Goal: Information Seeking & Learning: Learn about a topic

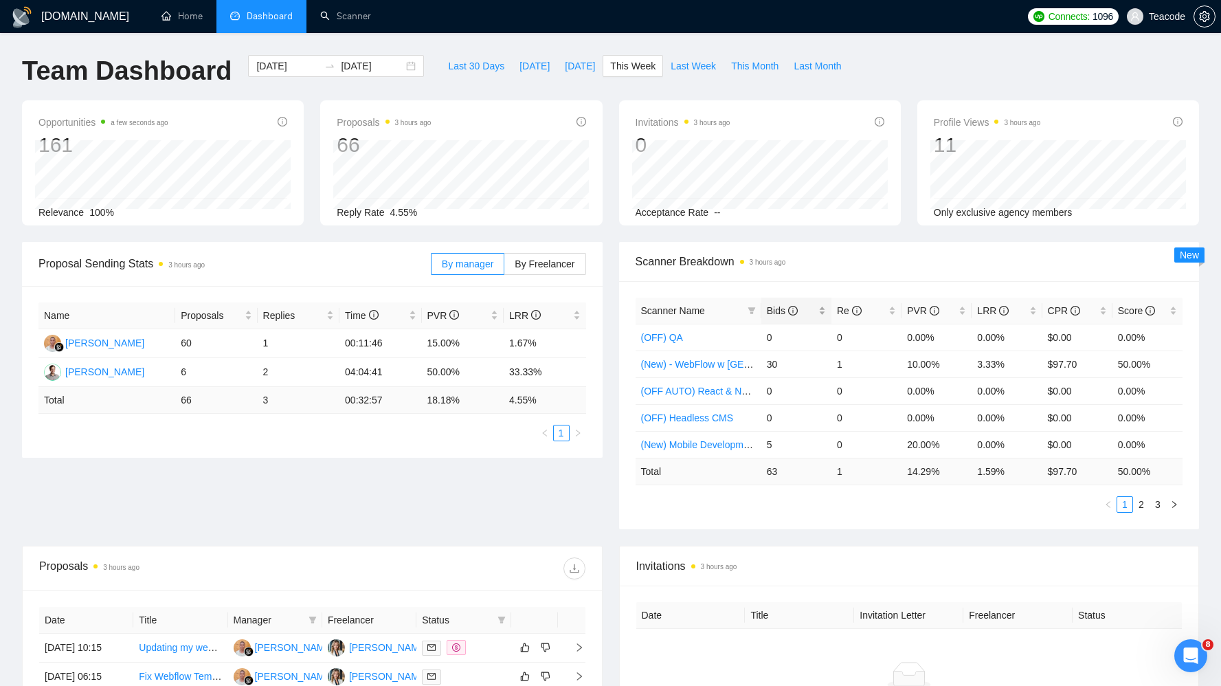
click at [775, 307] on span "Bids" at bounding box center [782, 310] width 31 height 11
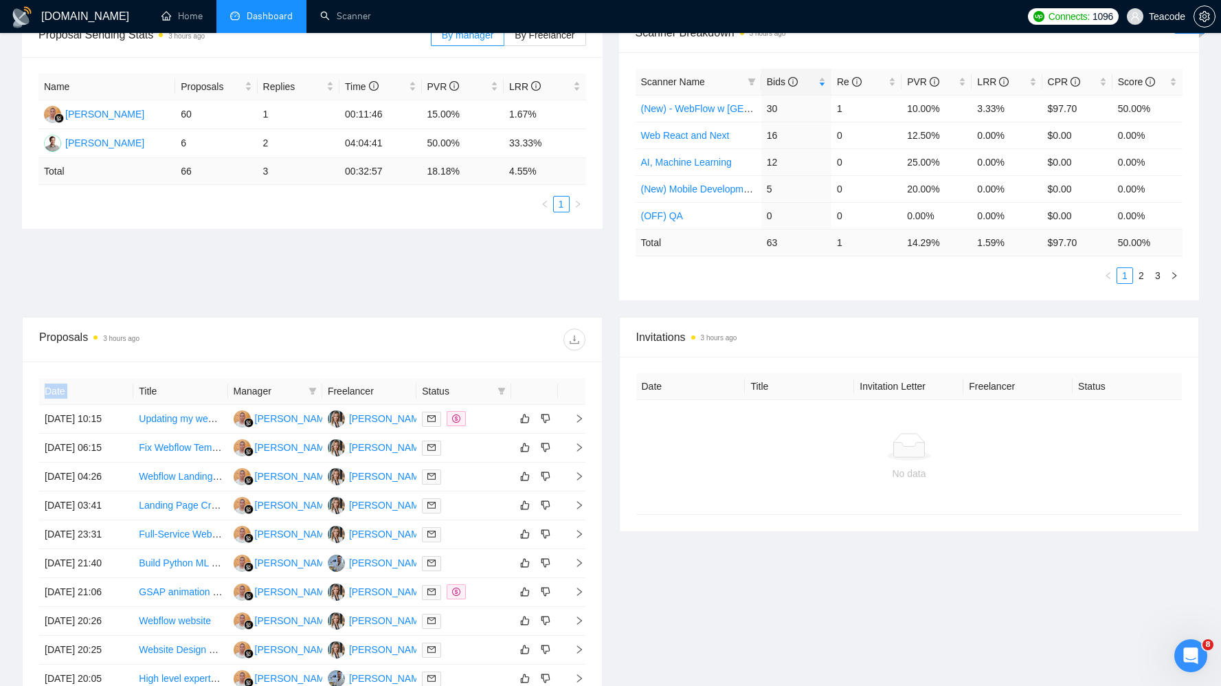
drag, startPoint x: 227, startPoint y: 385, endPoint x: 304, endPoint y: 335, distance: 92.5
click at [304, 335] on div "Proposals 3 hours ago Date Title Manager Freelancer Status 19 Sep, 2025 10:15 U…" at bounding box center [312, 527] width 581 height 421
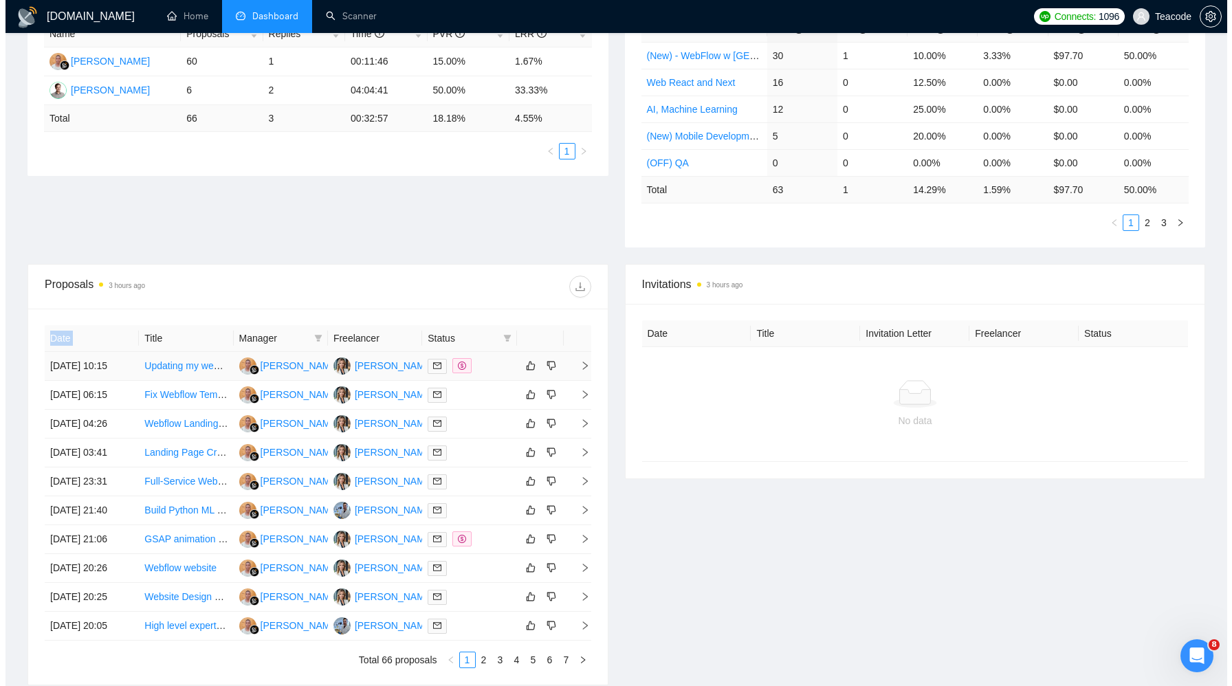
scroll to position [360, 0]
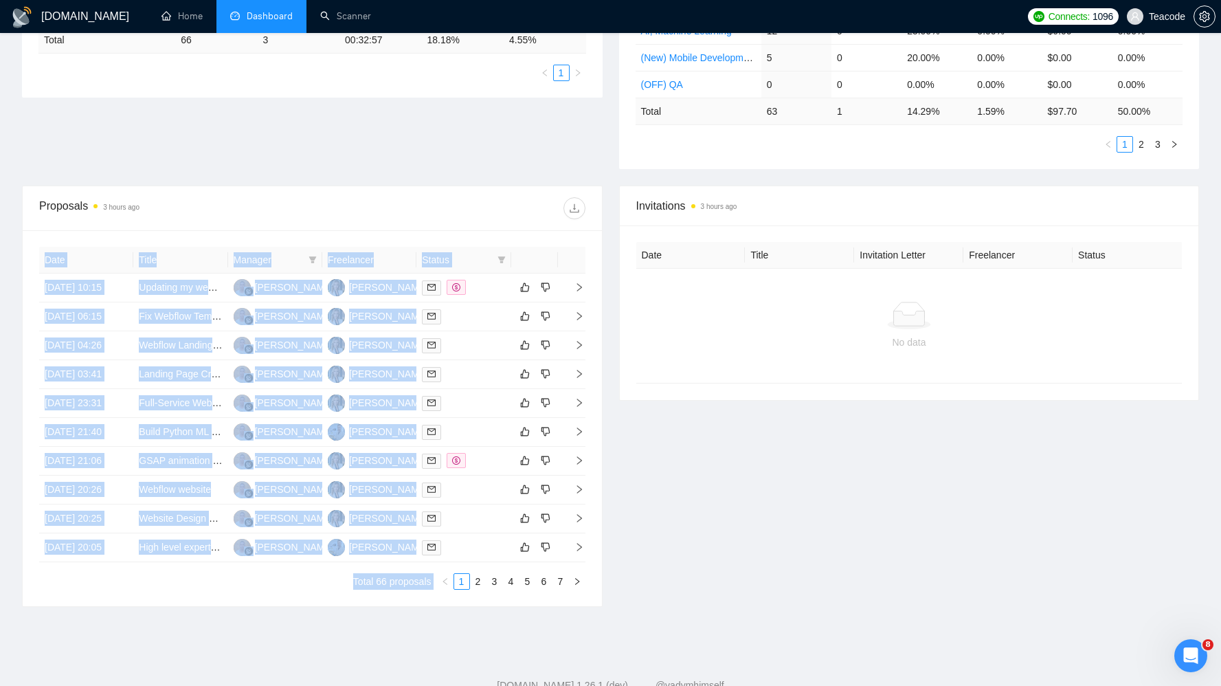
drag, startPoint x: 601, startPoint y: 209, endPoint x: 615, endPoint y: 211, distance: 13.9
click at [615, 211] on div "Proposals 3 hours ago Date Title Manager Freelancer Status 19 Sep, 2025 10:15 U…" at bounding box center [611, 405] width 1194 height 438
click at [615, 211] on div "Invitations 3 hours ago Date Title Invitation Letter Freelancer Status No data" at bounding box center [909, 396] width 597 height 421
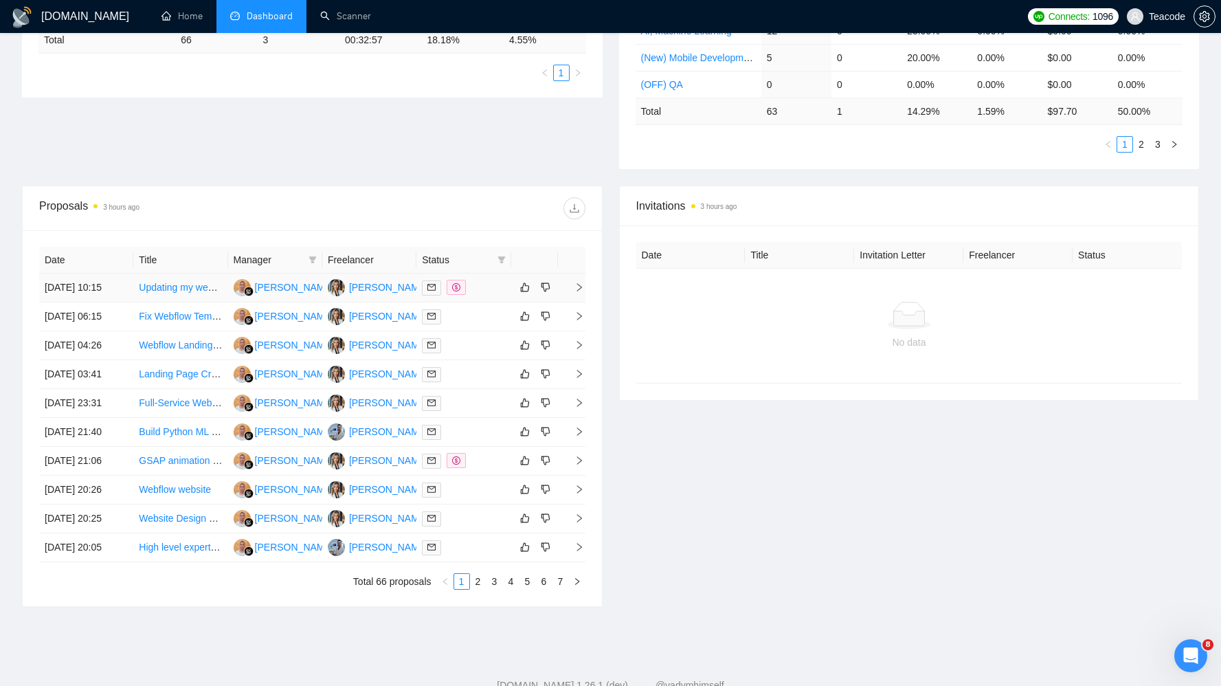
click at [580, 291] on icon "right" at bounding box center [579, 287] width 5 height 8
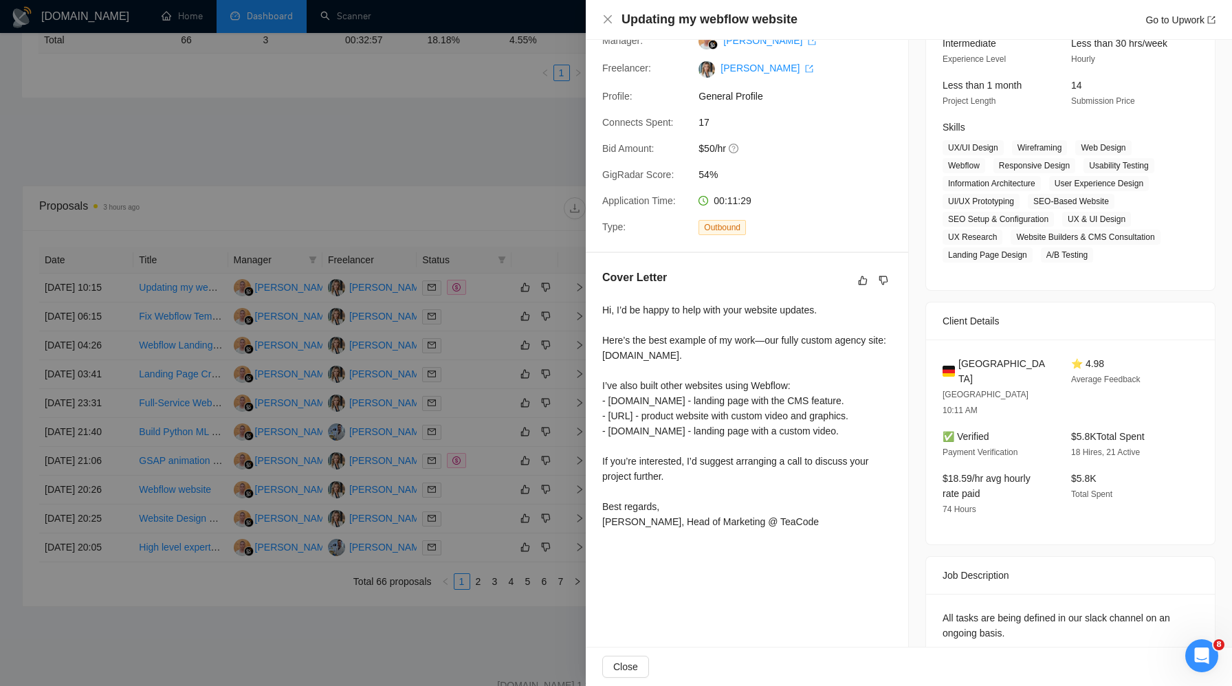
scroll to position [0, 0]
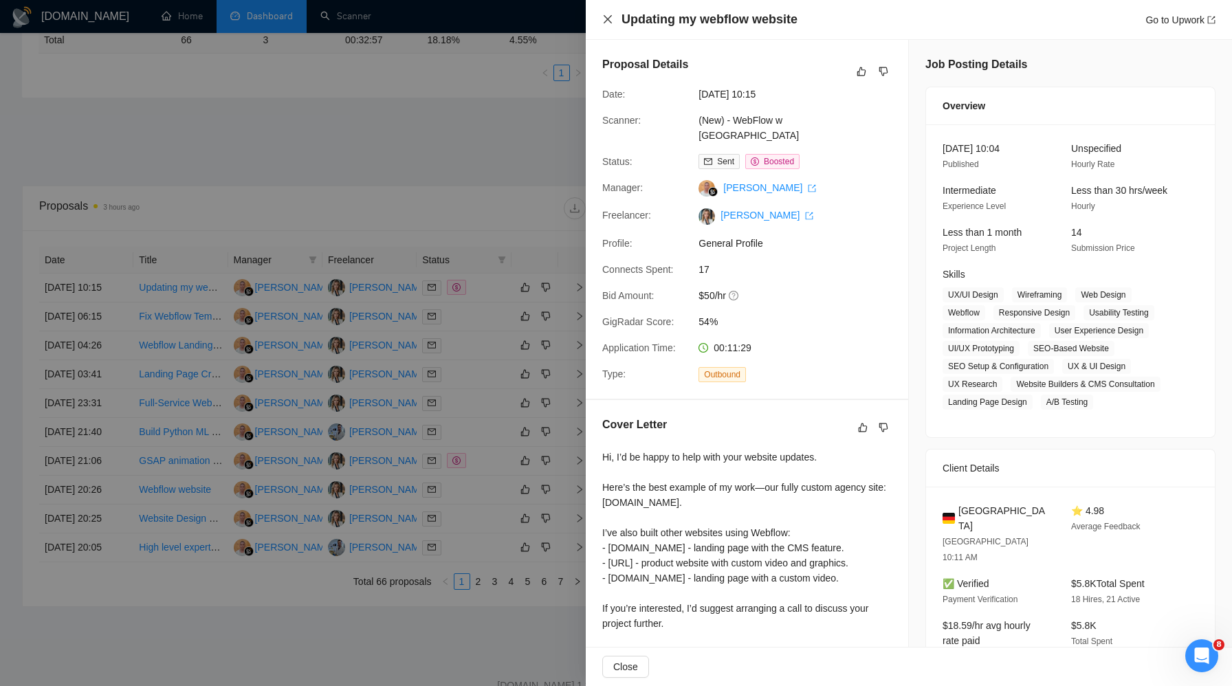
click at [610, 19] on icon "close" at bounding box center [607, 19] width 11 height 11
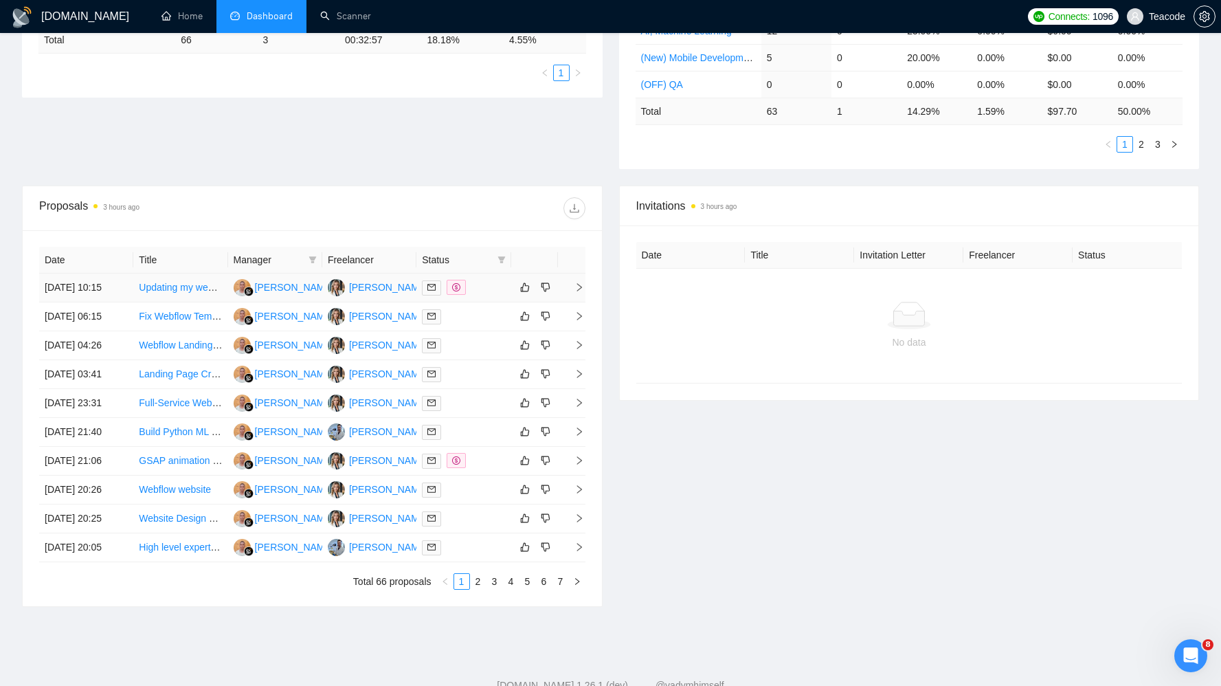
click at [168, 291] on link "Updating my webflow website" at bounding box center [202, 287] width 126 height 11
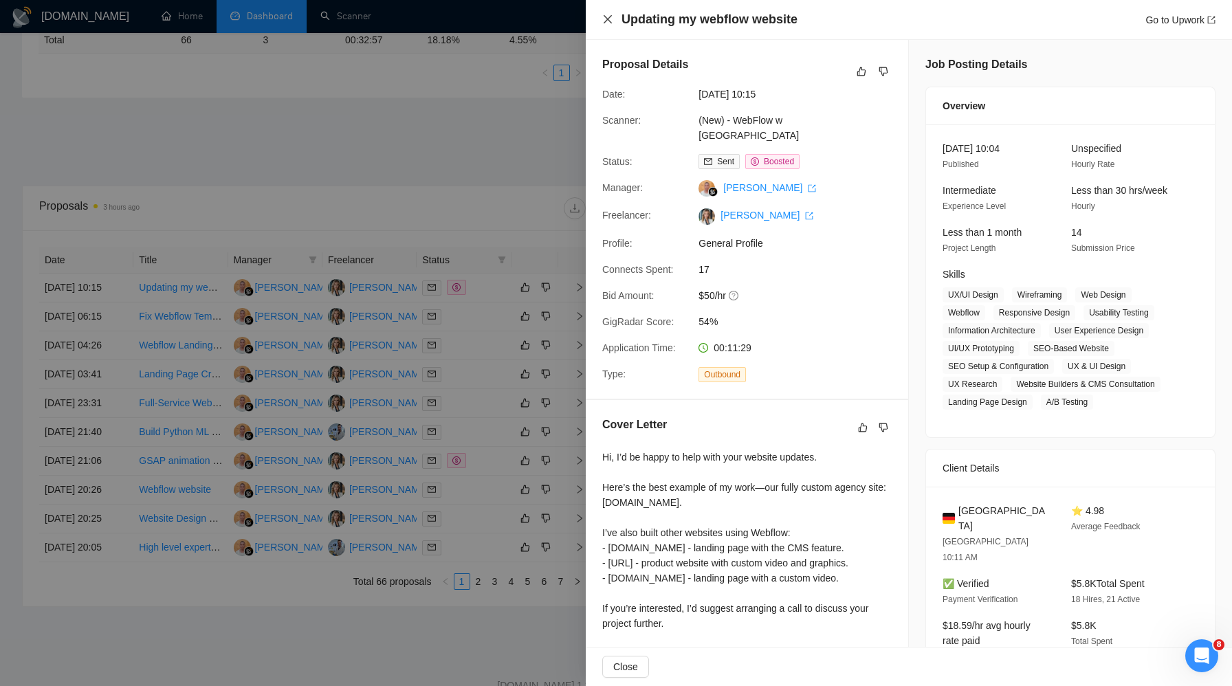
click at [610, 20] on icon "close" at bounding box center [607, 19] width 11 height 11
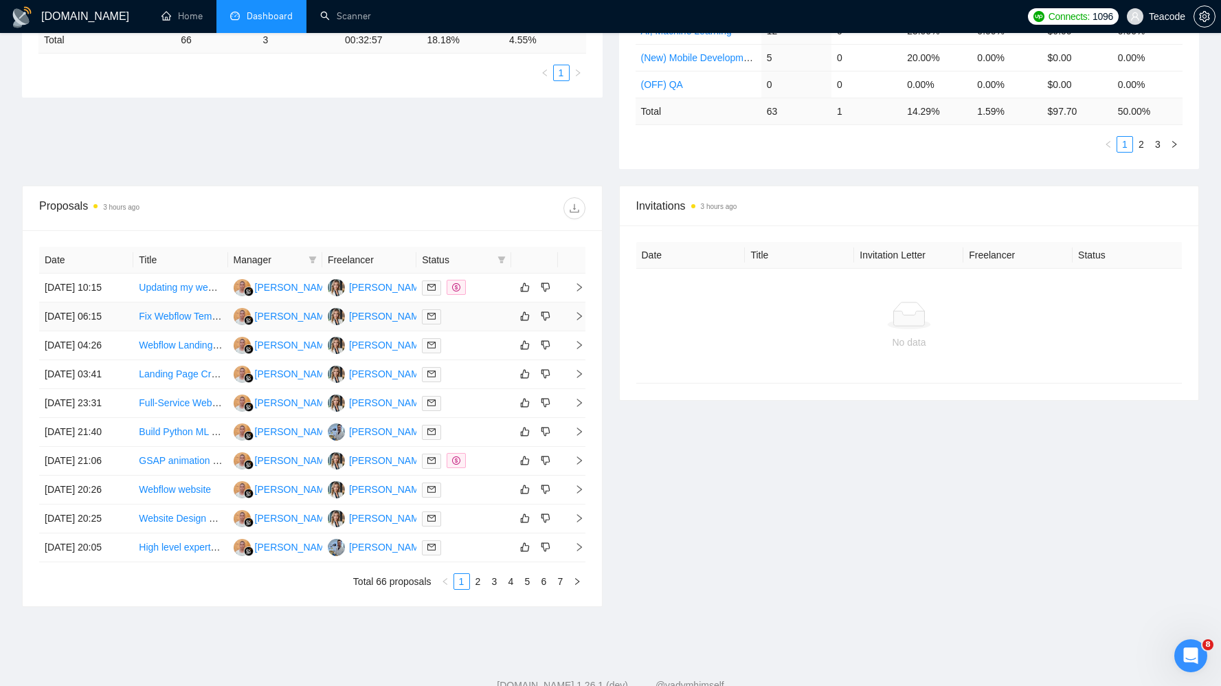
click at [189, 322] on link "Fix Webflow Template: Align Design & Animations with Demo" at bounding box center [269, 316] width 260 height 11
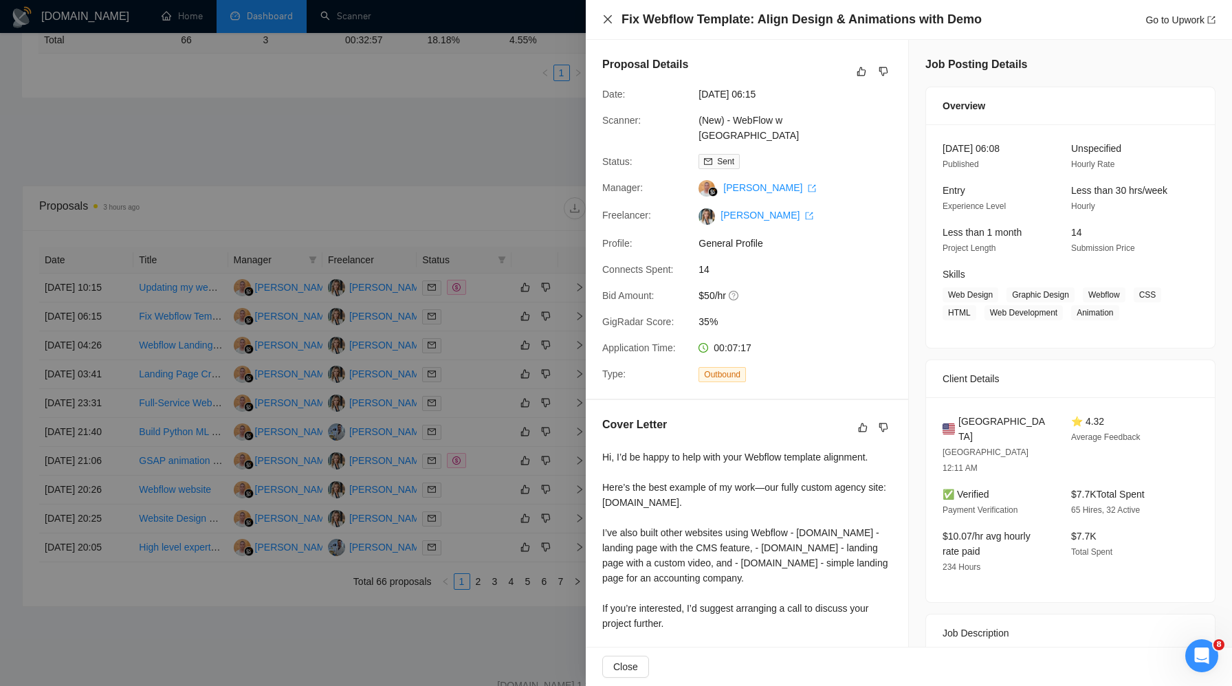
click at [609, 21] on icon "close" at bounding box center [607, 19] width 8 height 8
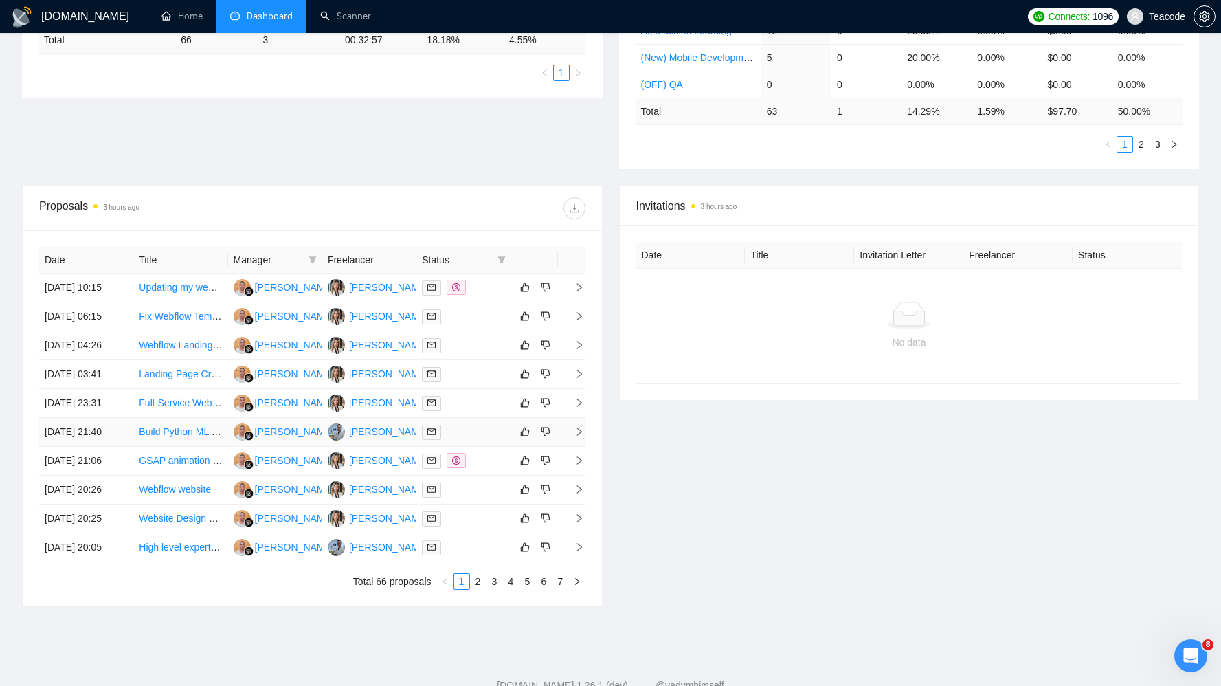
click at [153, 437] on link "Build Python ML POC for several models on EEG data" at bounding box center [255, 431] width 232 height 11
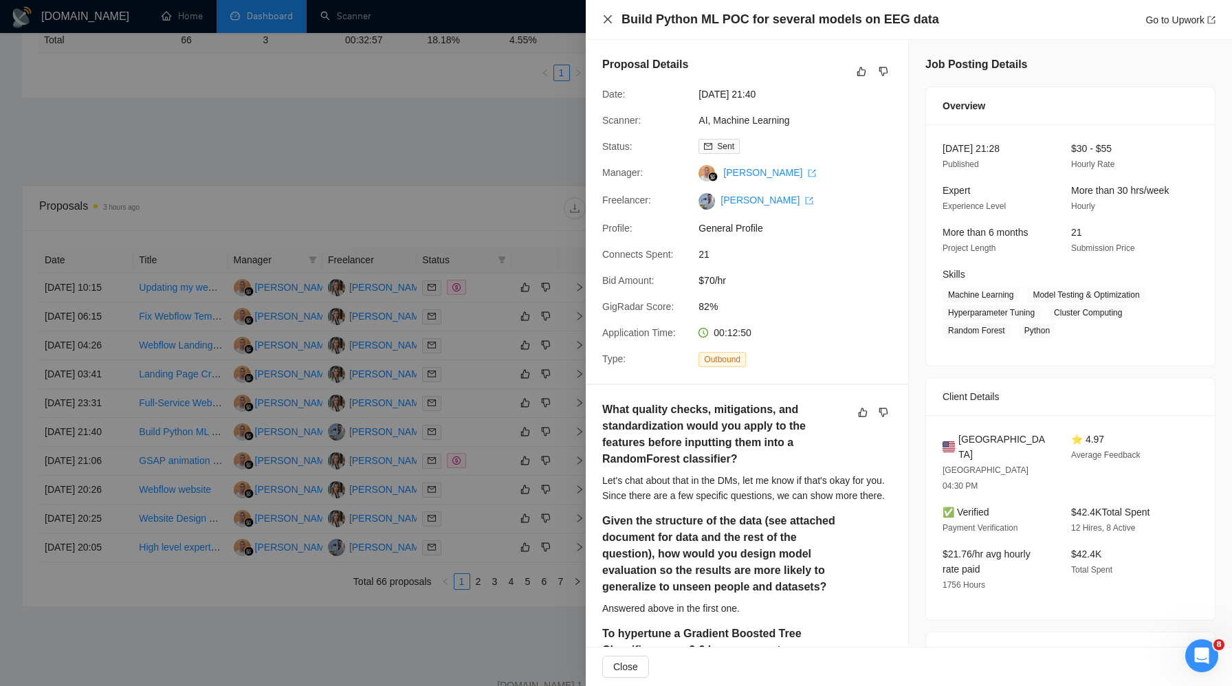
click at [606, 21] on icon "close" at bounding box center [607, 19] width 11 height 11
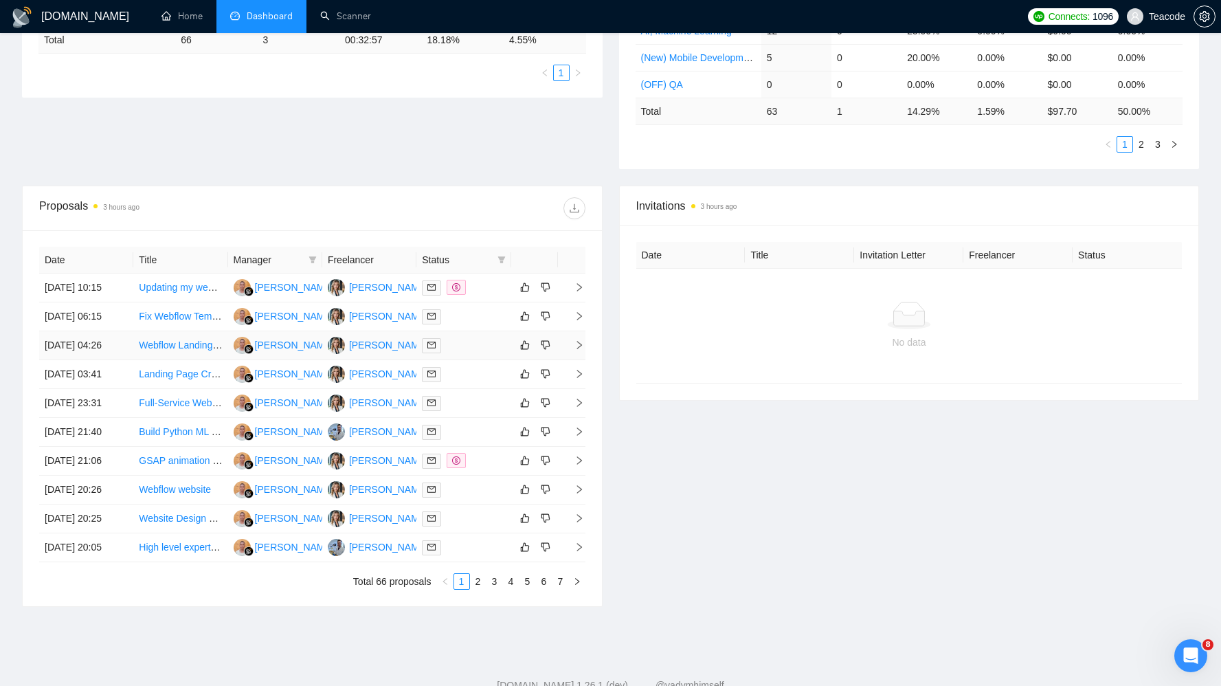
click at [186, 350] on link "Webflow Landing Page Design & Development" at bounding box center [239, 344] width 200 height 11
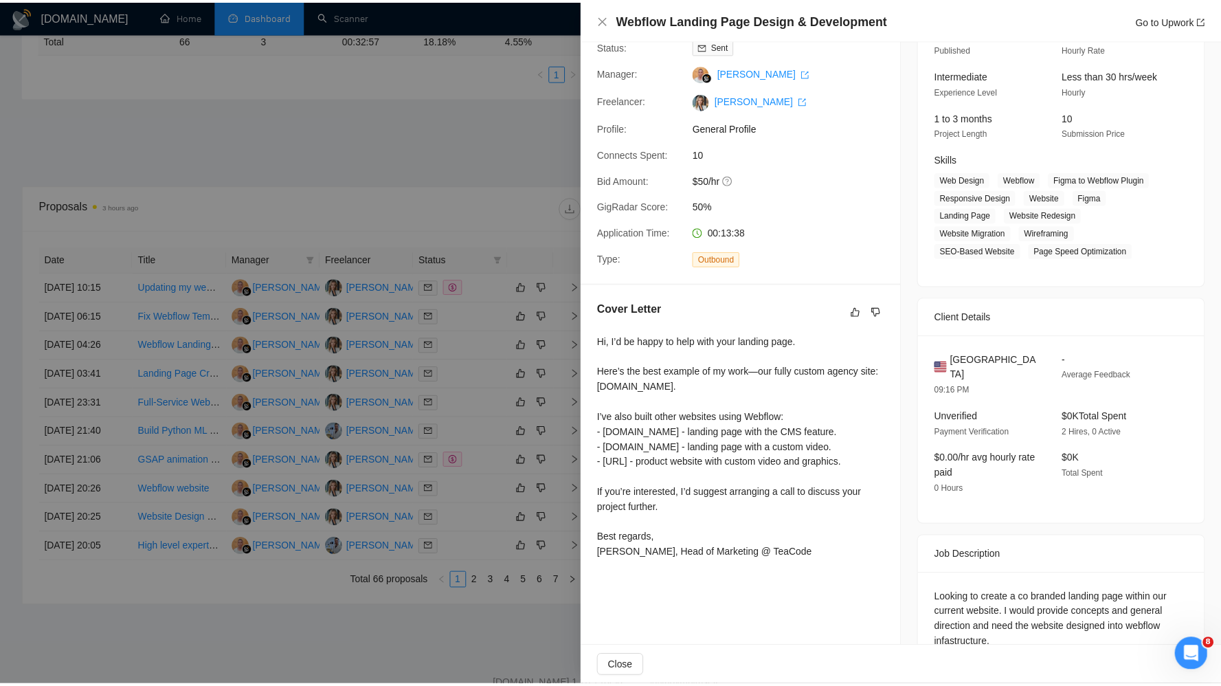
scroll to position [187, 0]
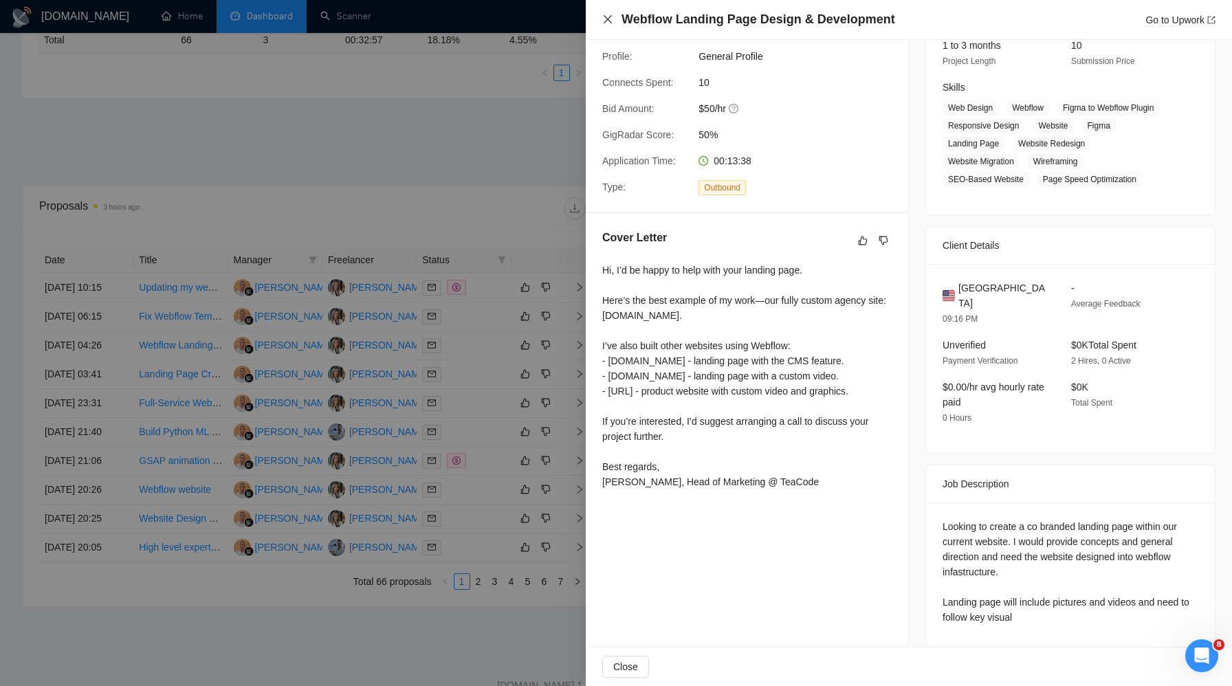
click at [608, 16] on icon "close" at bounding box center [607, 19] width 11 height 11
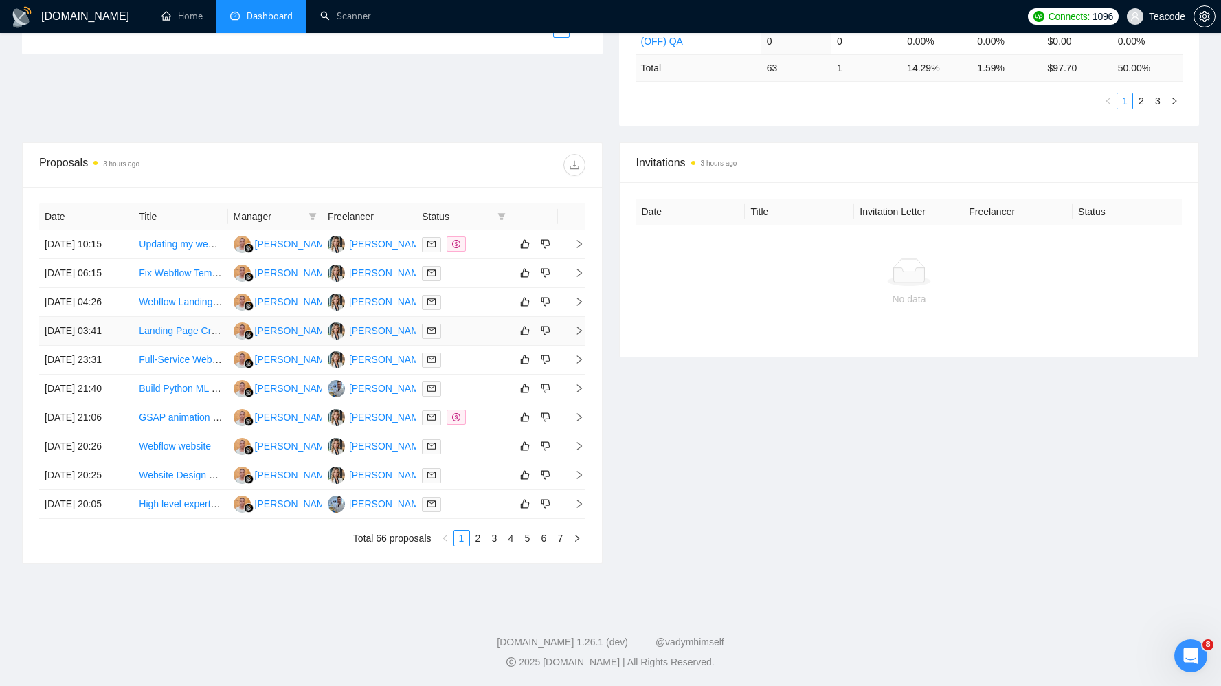
scroll to position [435, 0]
click at [170, 509] on link "High level expert for pipeline, triggers tag and automation" at bounding box center [261, 503] width 244 height 11
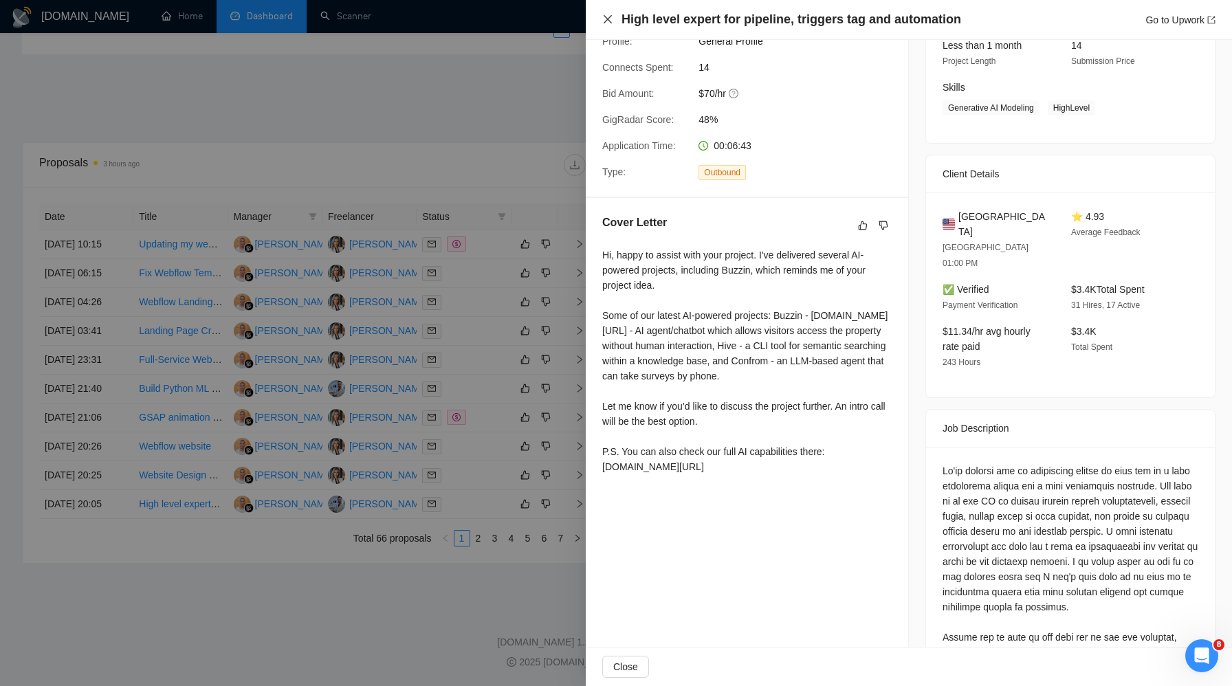
click at [610, 15] on icon "close" at bounding box center [607, 19] width 11 height 11
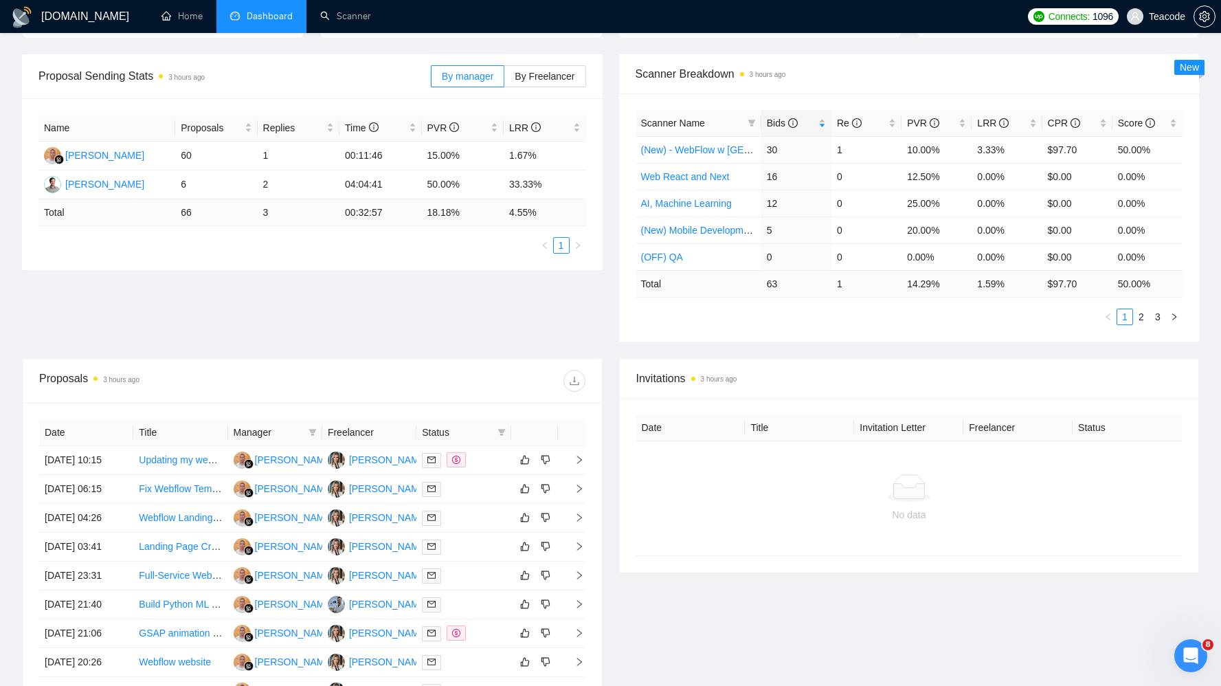
scroll to position [0, 0]
